Goal: Task Accomplishment & Management: Manage account settings

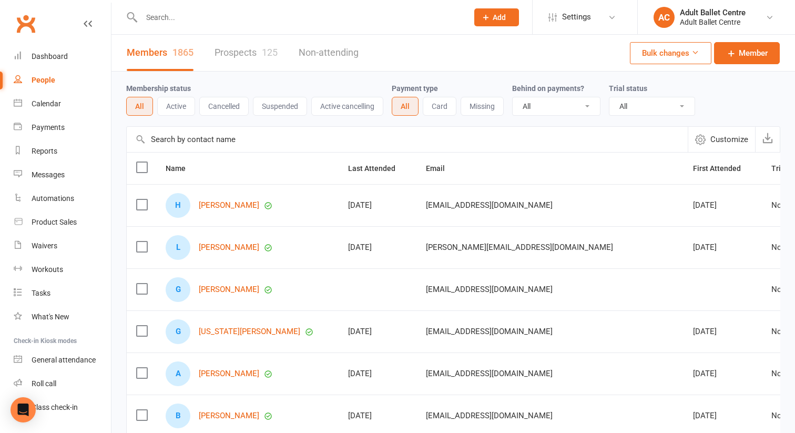
select select "100"
click at [57, 244] on div "Waivers" at bounding box center [45, 245] width 26 height 8
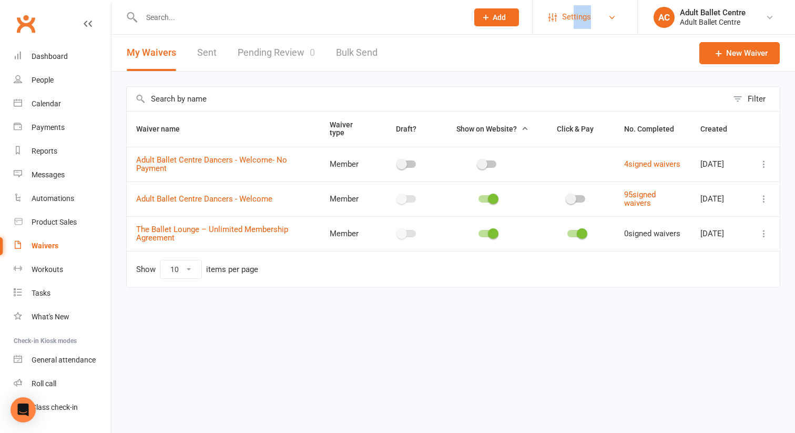
click at [587, 12] on span "Settings" at bounding box center [576, 17] width 29 height 24
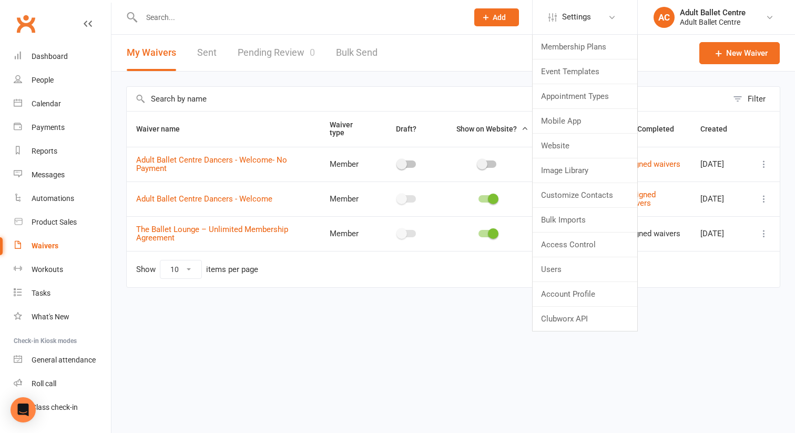
click at [497, 318] on html "Prospect Member Non-attending contact Class / event Appointment Task Membership…" at bounding box center [397, 166] width 795 height 332
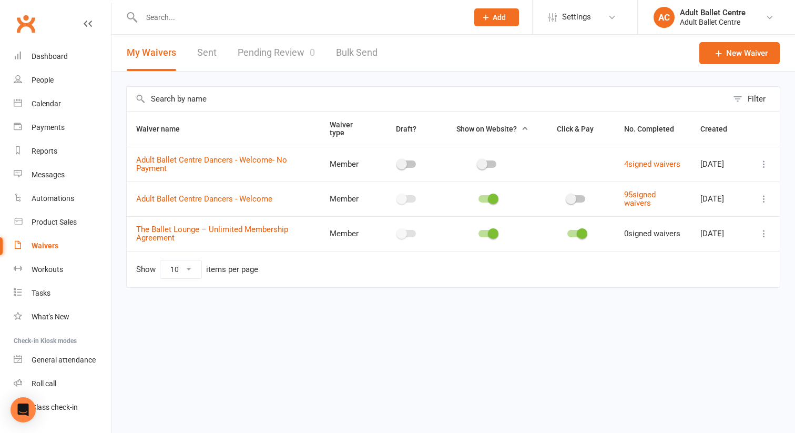
click at [49, 250] on link "Waivers" at bounding box center [62, 246] width 97 height 24
click at [47, 178] on div "Messages" at bounding box center [48, 174] width 33 height 8
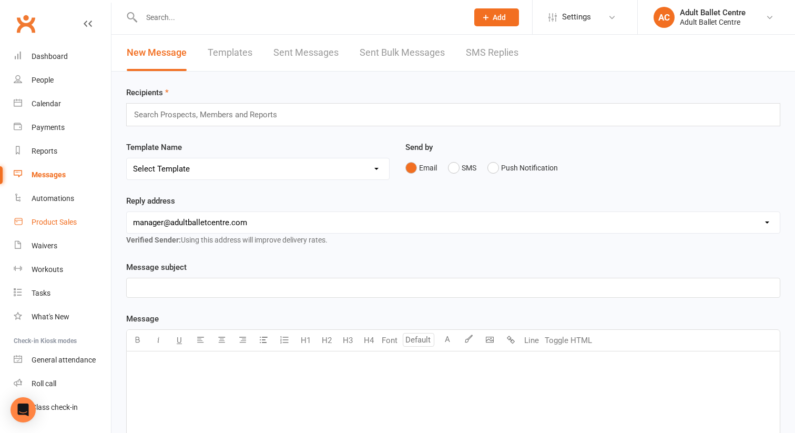
click at [42, 220] on div "Product Sales" at bounding box center [54, 222] width 45 height 8
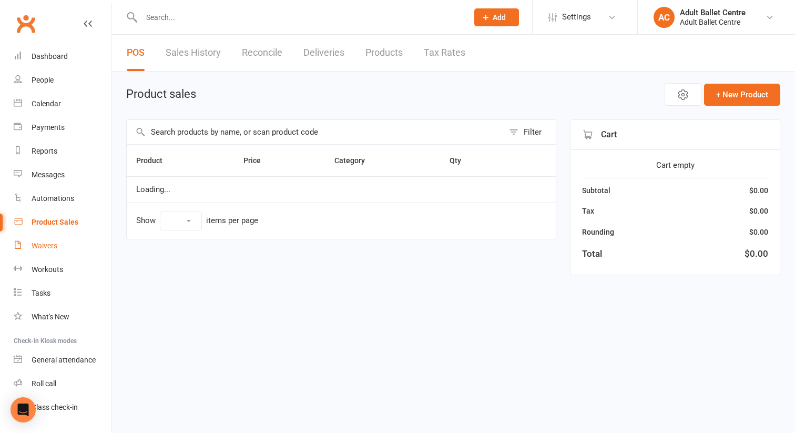
select select "10"
click at [44, 246] on div "Waivers" at bounding box center [45, 245] width 26 height 8
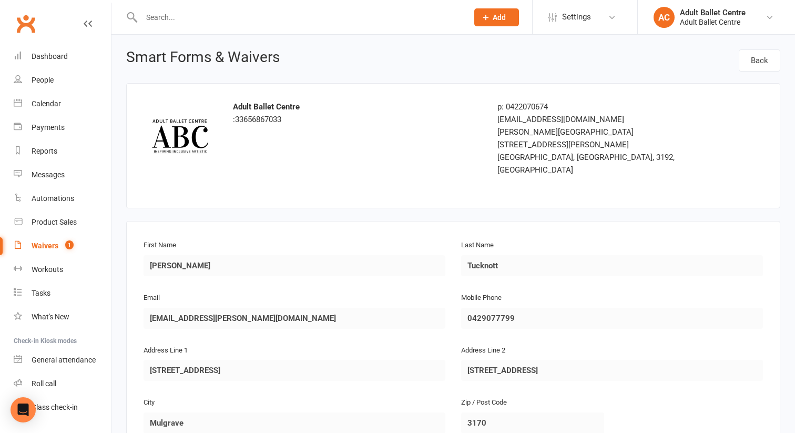
click at [68, 247] on span "1" at bounding box center [69, 244] width 8 height 9
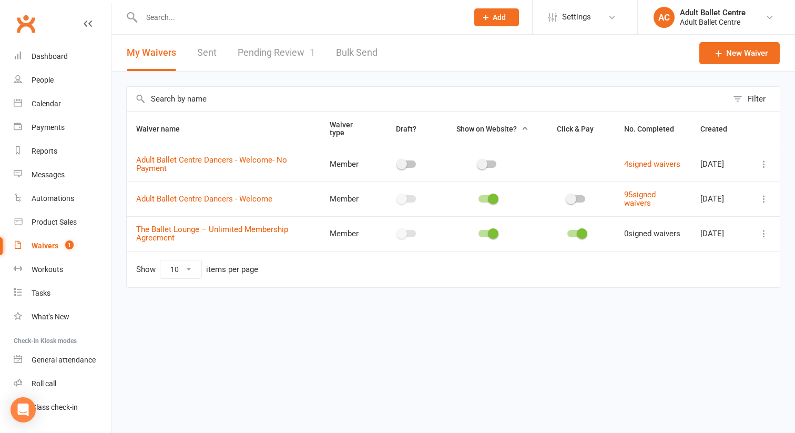
click at [257, 51] on link "Pending Review 1" at bounding box center [276, 53] width 77 height 36
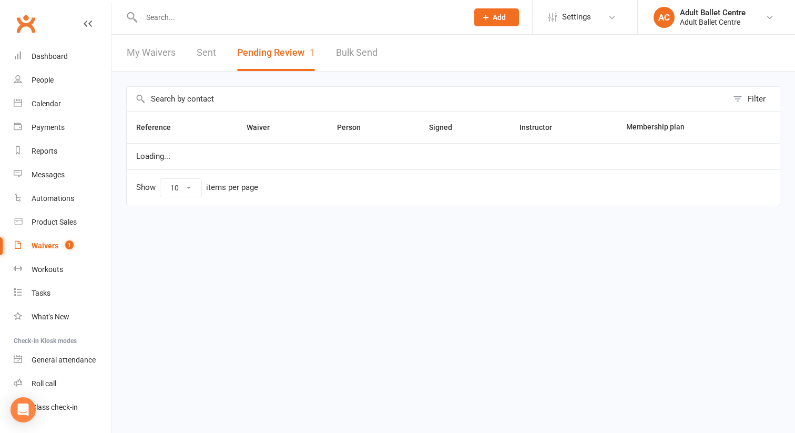
click at [265, 53] on button "Pending Review 1" at bounding box center [276, 53] width 78 height 36
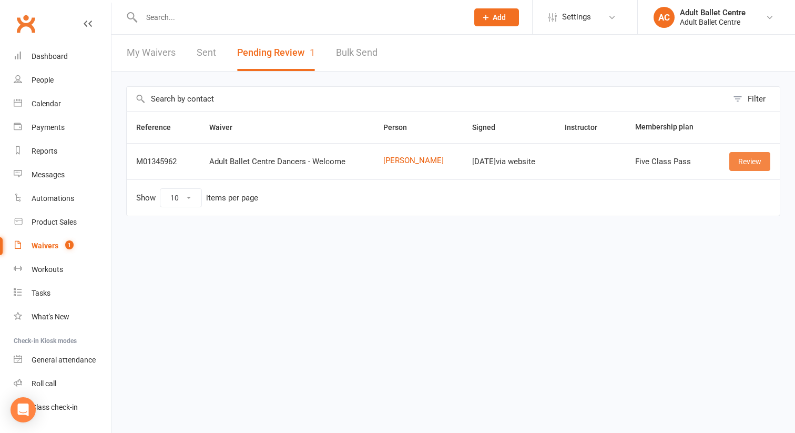
click at [749, 160] on link "Review" at bounding box center [750, 161] width 41 height 19
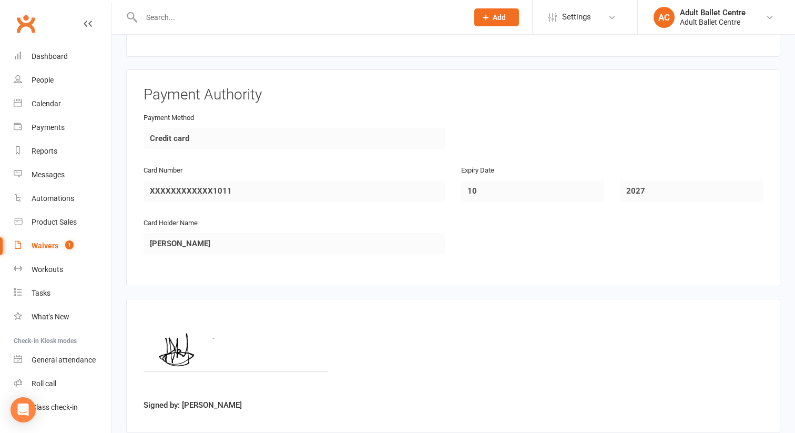
scroll to position [939, 0]
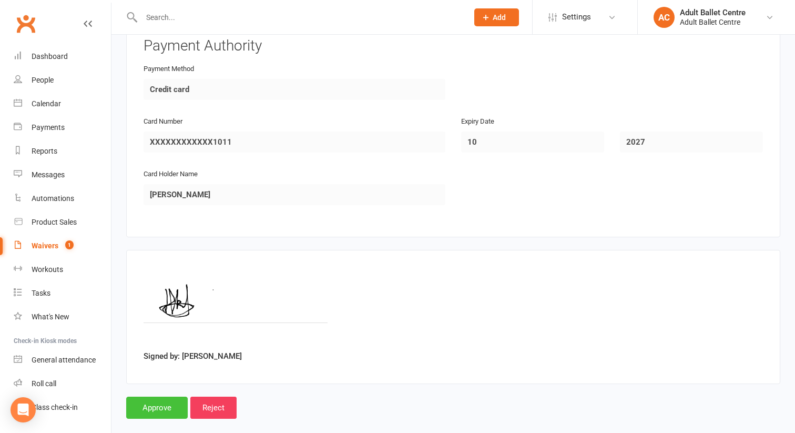
click at [157, 397] on input "Approve" at bounding box center [157, 408] width 62 height 22
